Goal: Transaction & Acquisition: Purchase product/service

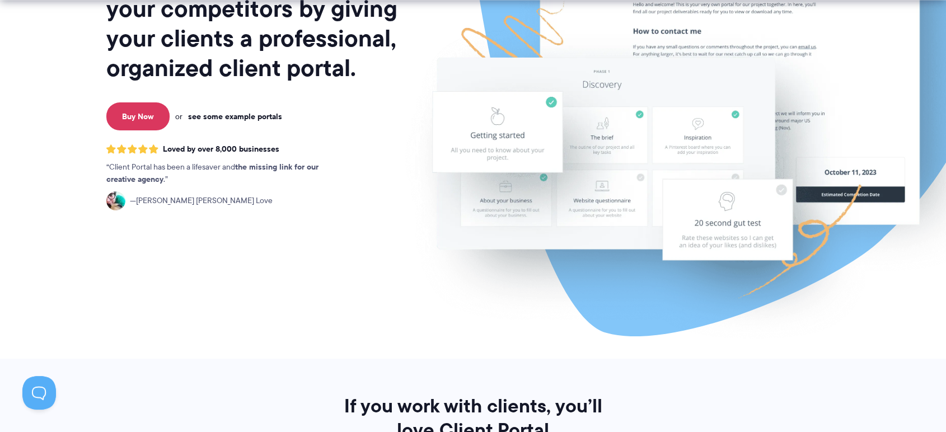
click at [264, 115] on link "see some example portals" at bounding box center [235, 116] width 94 height 10
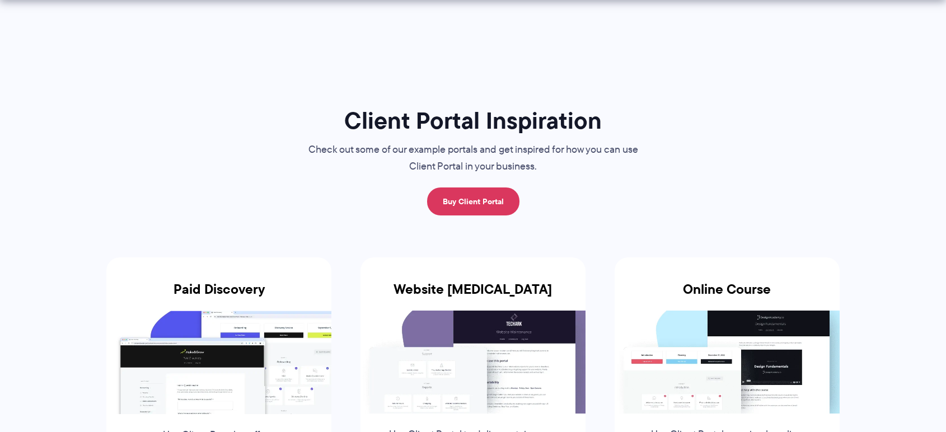
scroll to position [202, 0]
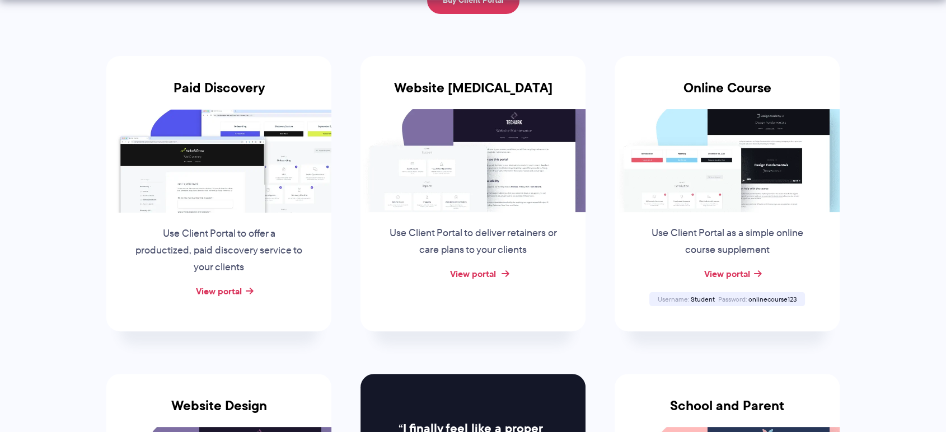
click at [471, 270] on link "View portal" at bounding box center [473, 273] width 46 height 13
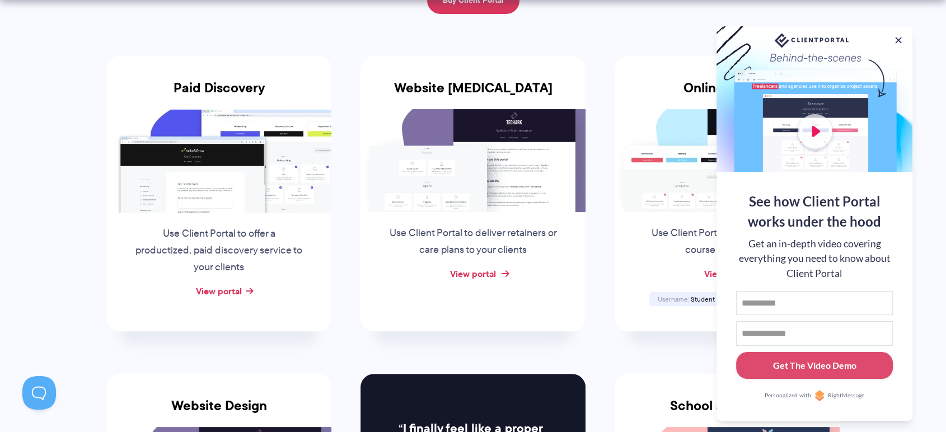
scroll to position [0, 0]
click at [929, 16] on button at bounding box center [931, 13] width 13 height 13
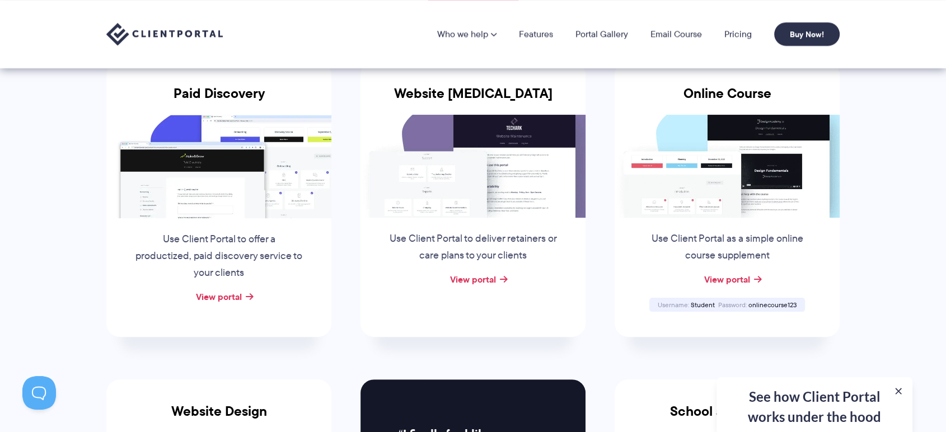
scroll to position [195, 0]
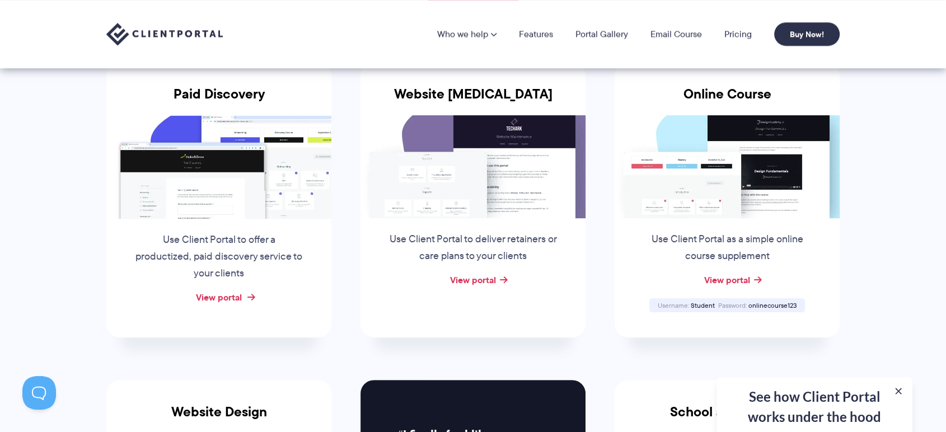
click at [232, 293] on link "View portal" at bounding box center [219, 297] width 46 height 13
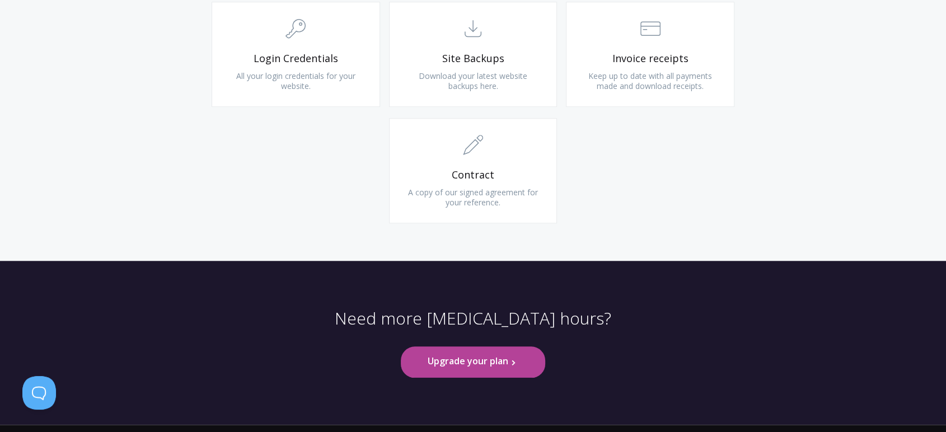
scroll to position [1160, 0]
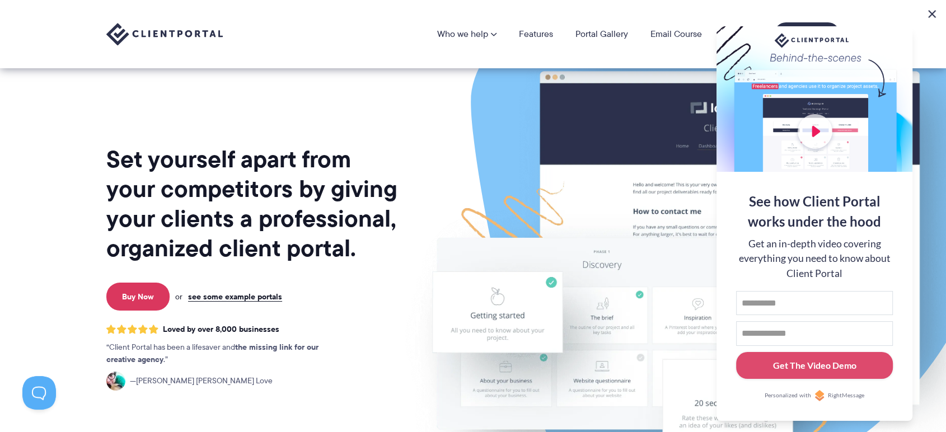
click at [933, 13] on button at bounding box center [931, 13] width 13 height 13
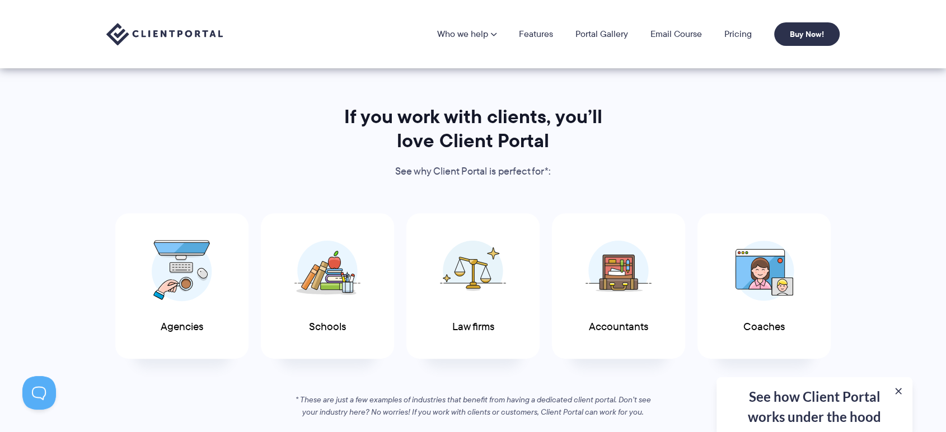
scroll to position [475, 0]
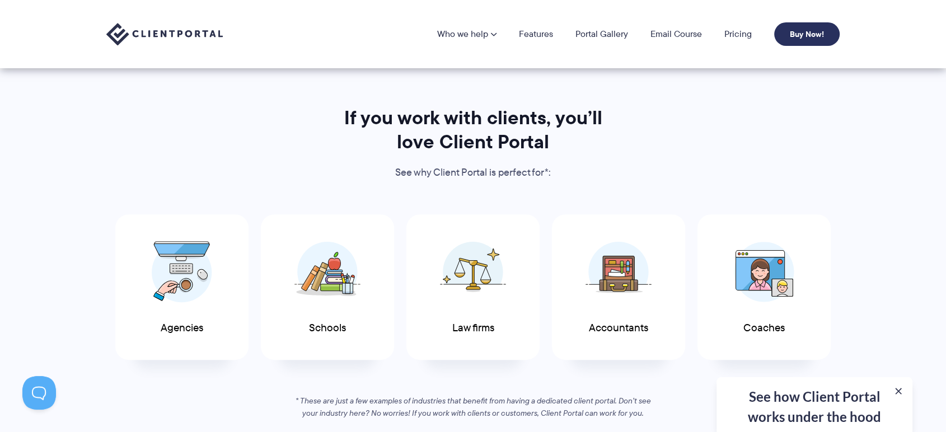
click at [782, 30] on link "Buy Now!" at bounding box center [807, 34] width 66 height 24
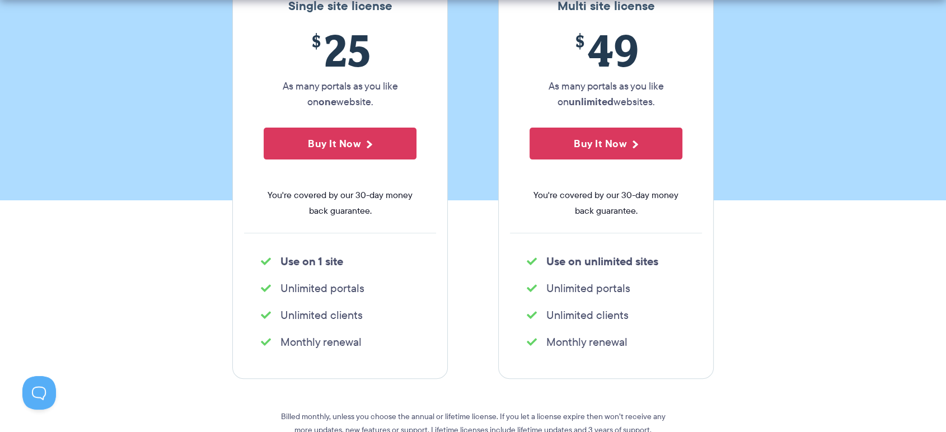
scroll to position [231, 0]
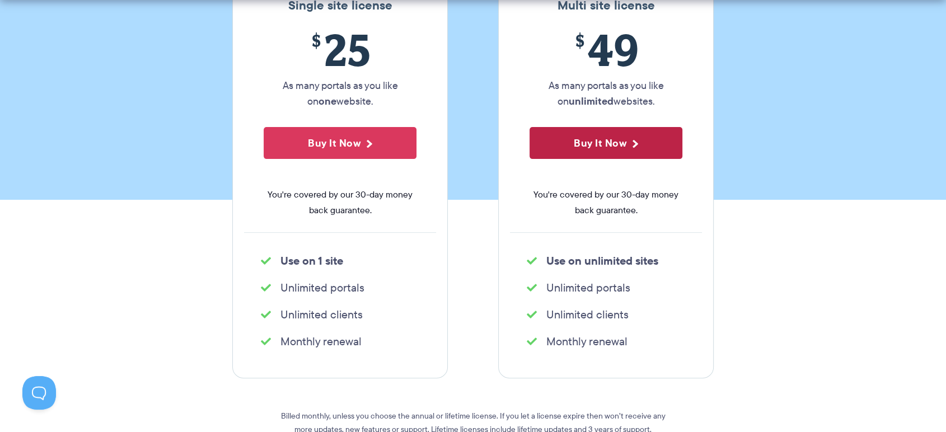
click at [611, 141] on button "Buy It Now" at bounding box center [606, 143] width 153 height 32
